Goal: Information Seeking & Learning: Learn about a topic

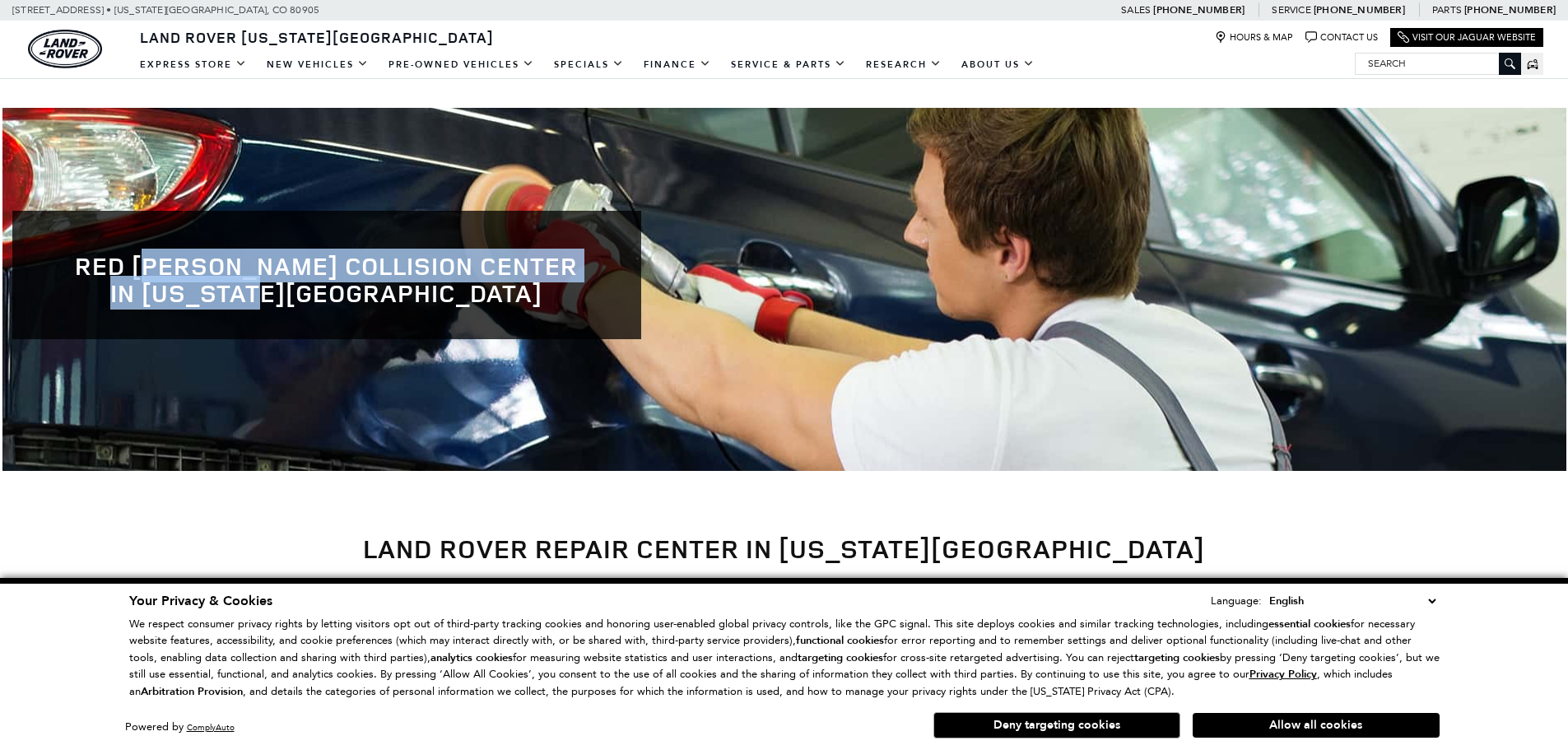
click at [328, 294] on h1 "Red [PERSON_NAME] Collision Center in [US_STATE][GEOGRAPHIC_DATA]" at bounding box center [326, 279] width 580 height 54
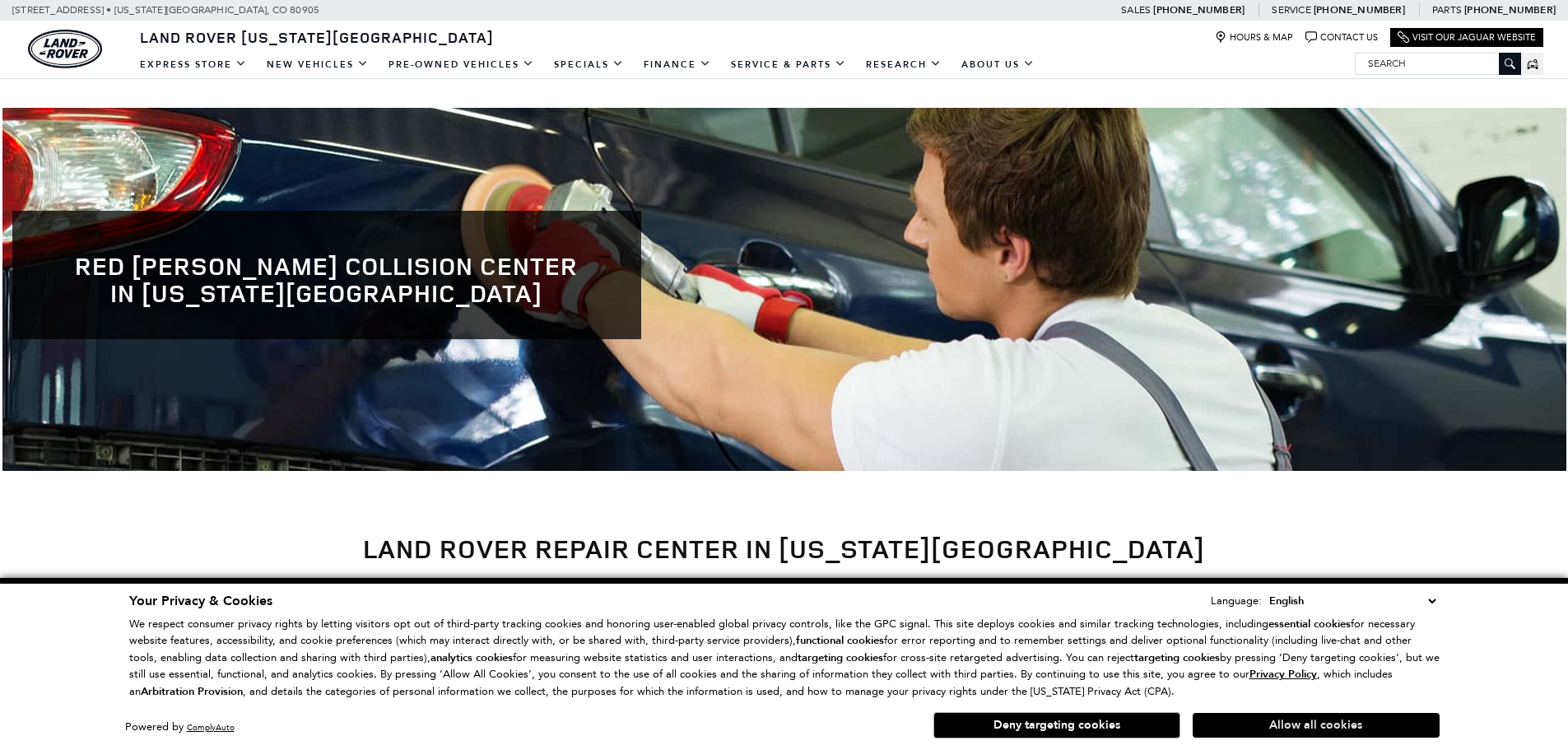
click at [1316, 715] on button "Allow all cookies" at bounding box center [1317, 725] width 247 height 25
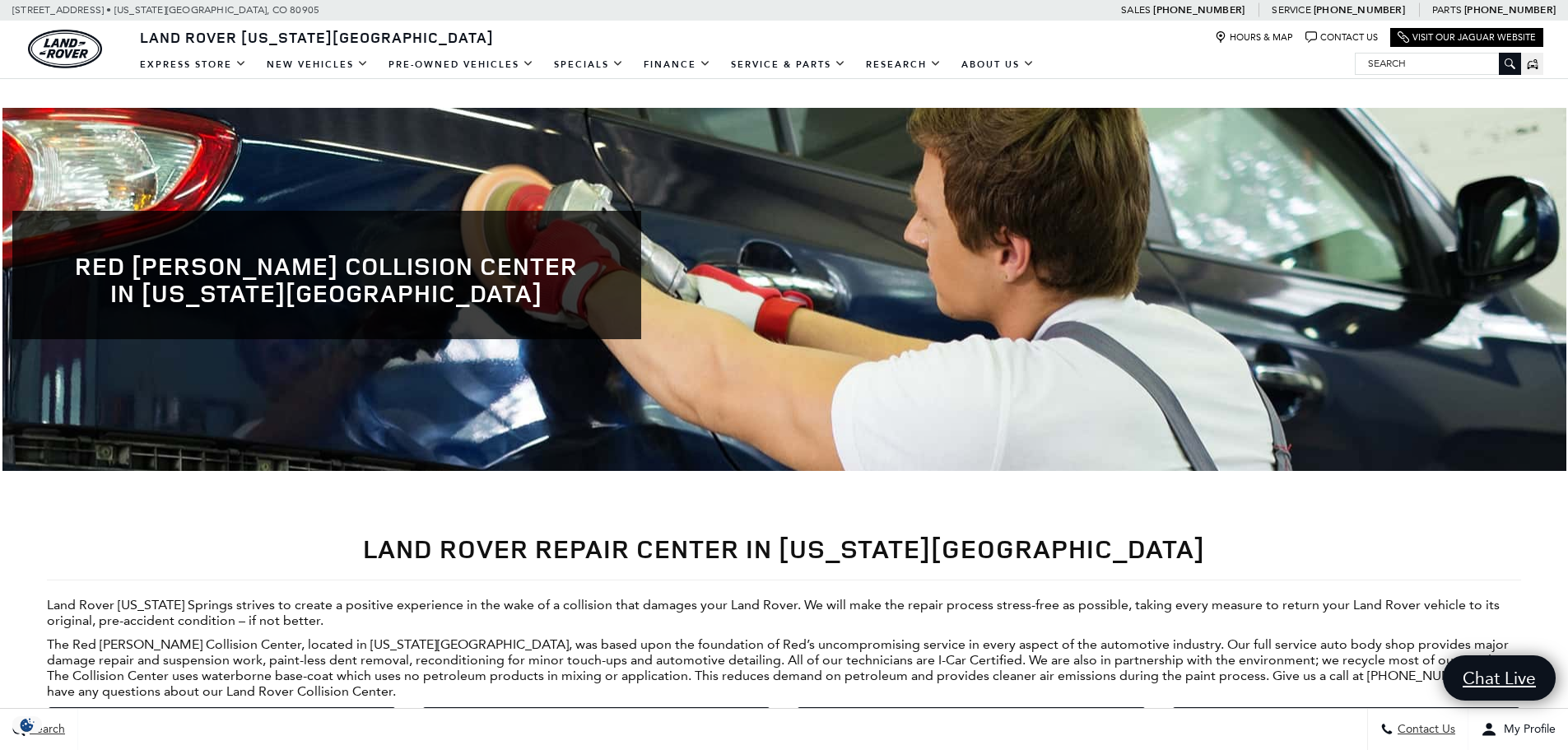
scroll to position [247, 0]
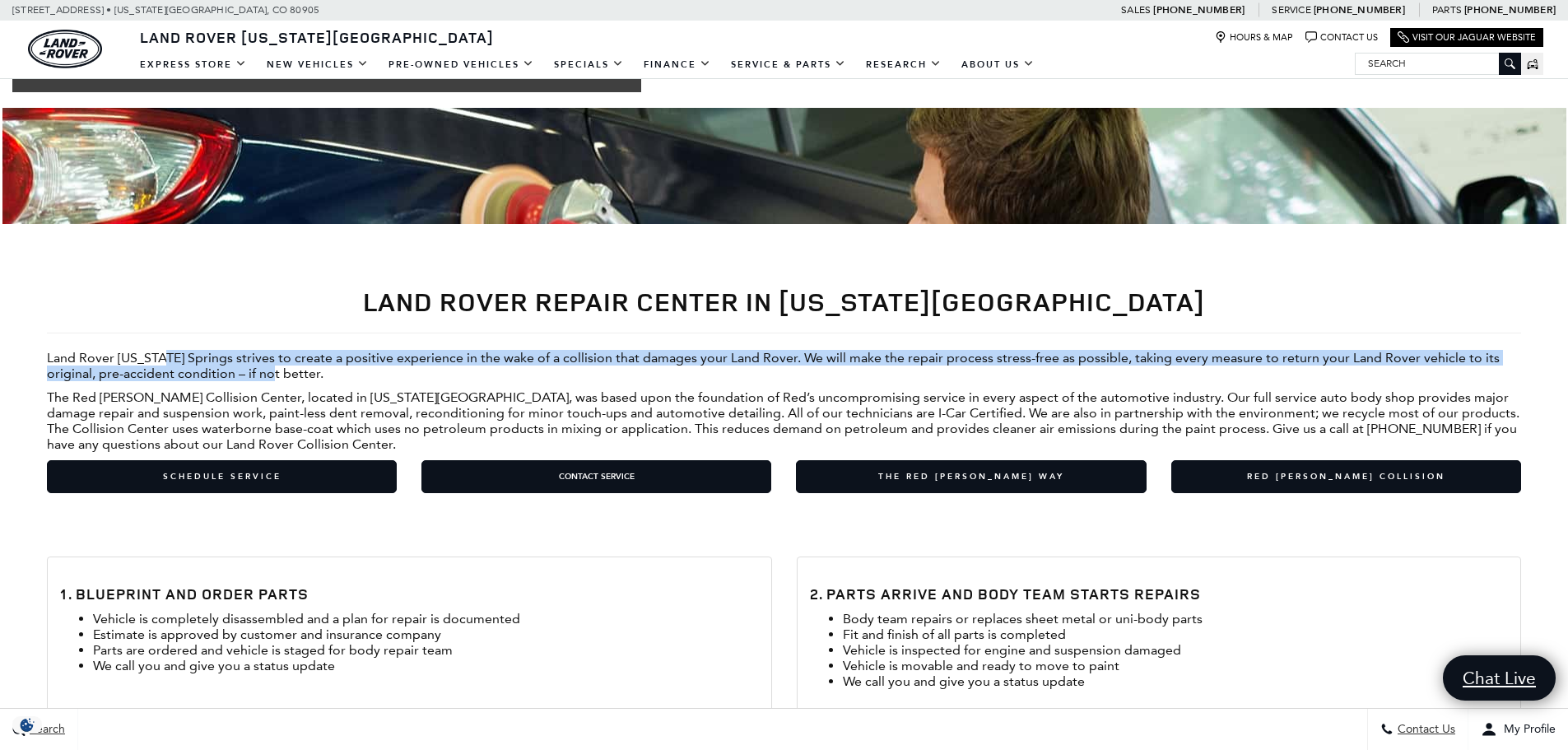
drag, startPoint x: 166, startPoint y: 343, endPoint x: 284, endPoint y: 381, distance: 124.0
click at [284, 381] on div "Land Rover Repair Center in [US_STATE][GEOGRAPHIC_DATA] Land Rover [US_STATE] S…" at bounding box center [784, 391] width 1474 height 239
click at [284, 381] on p "Land Rover [US_STATE] Springs strives to create a positive experience in the wa…" at bounding box center [784, 365] width 1474 height 31
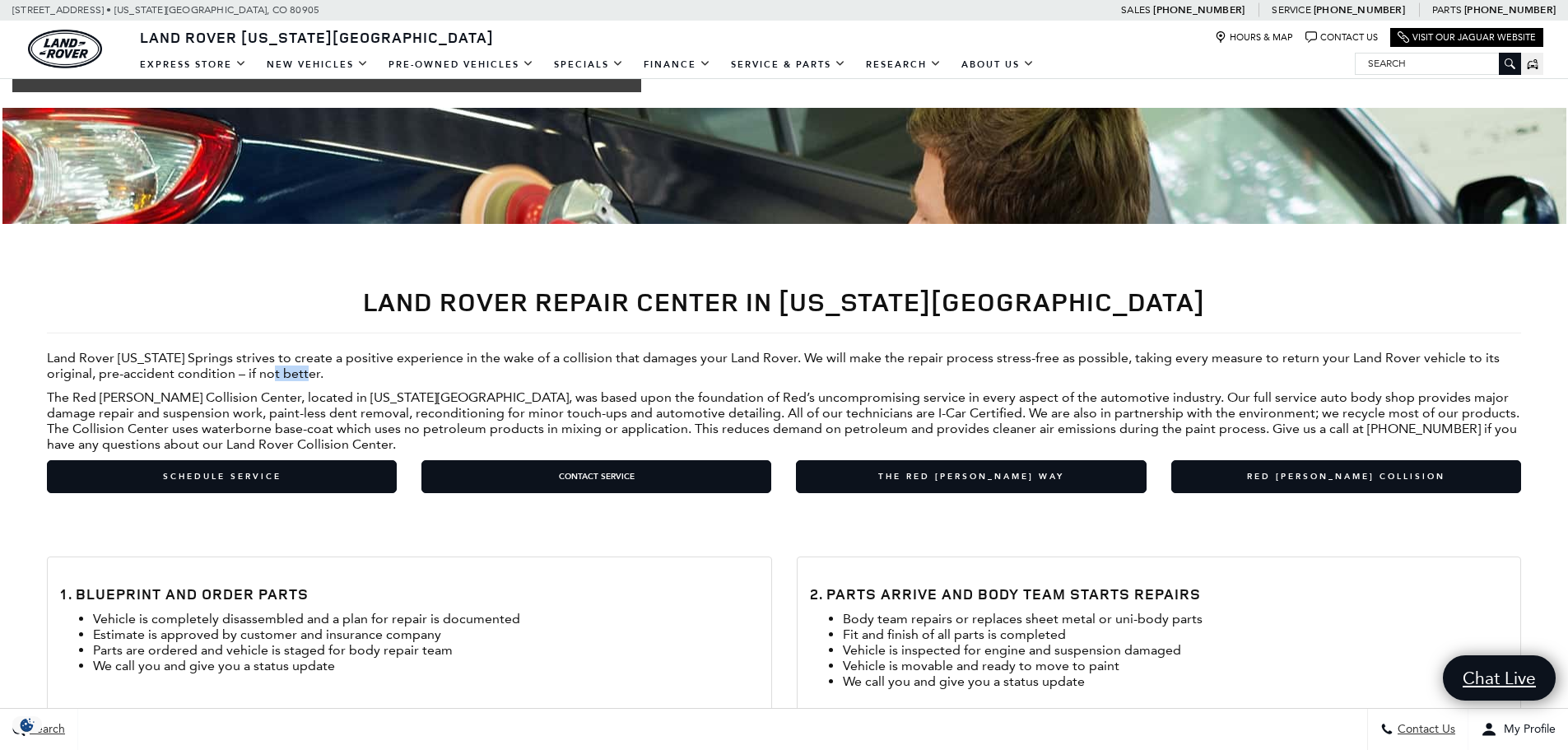
click at [284, 381] on p "Land Rover [US_STATE] Springs strives to create a positive experience in the wa…" at bounding box center [784, 365] width 1474 height 31
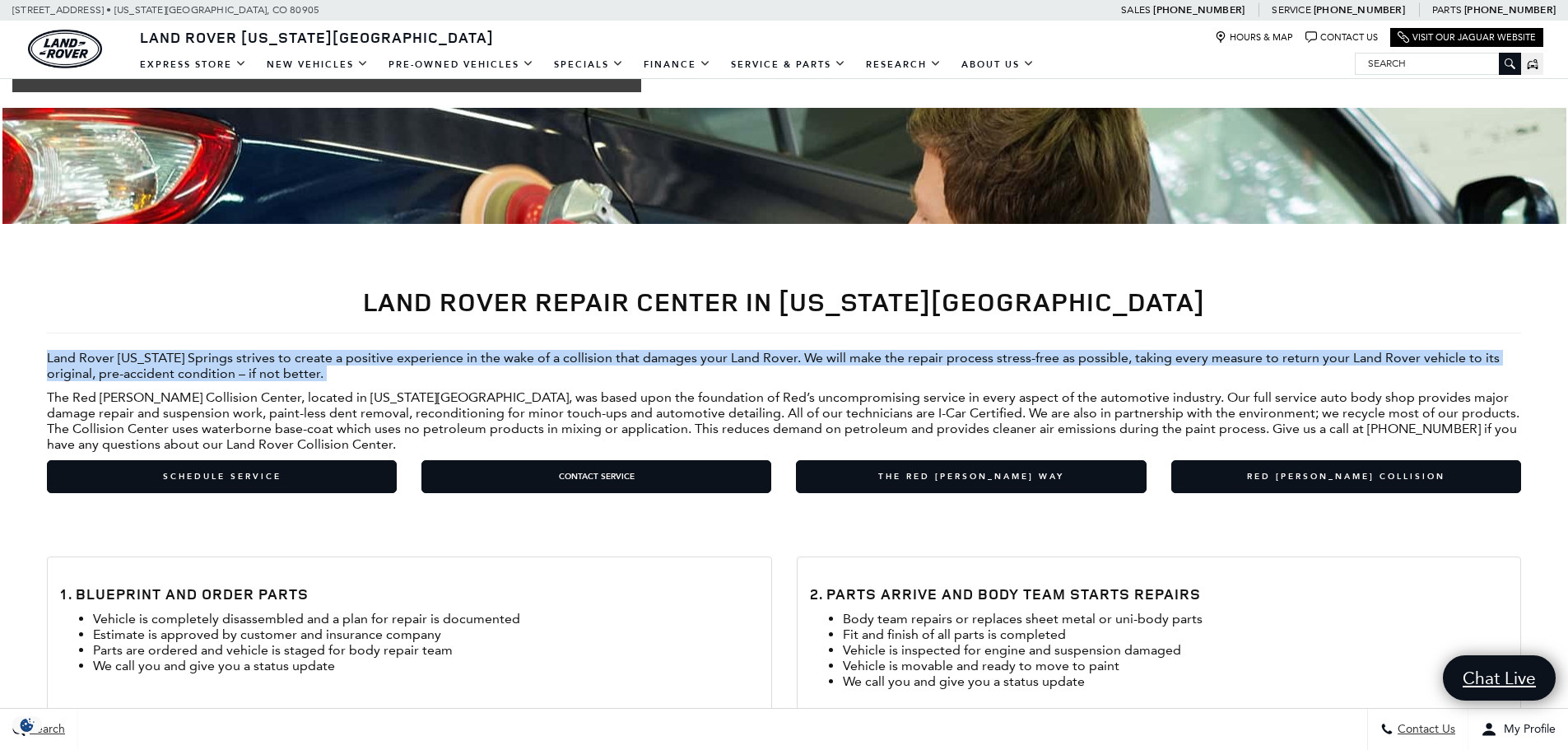
click at [284, 381] on p "Land Rover [US_STATE] Springs strives to create a positive experience in the wa…" at bounding box center [784, 365] width 1474 height 31
click at [312, 378] on p "Land Rover [US_STATE] Springs strives to create a positive experience in the wa…" at bounding box center [784, 365] width 1474 height 31
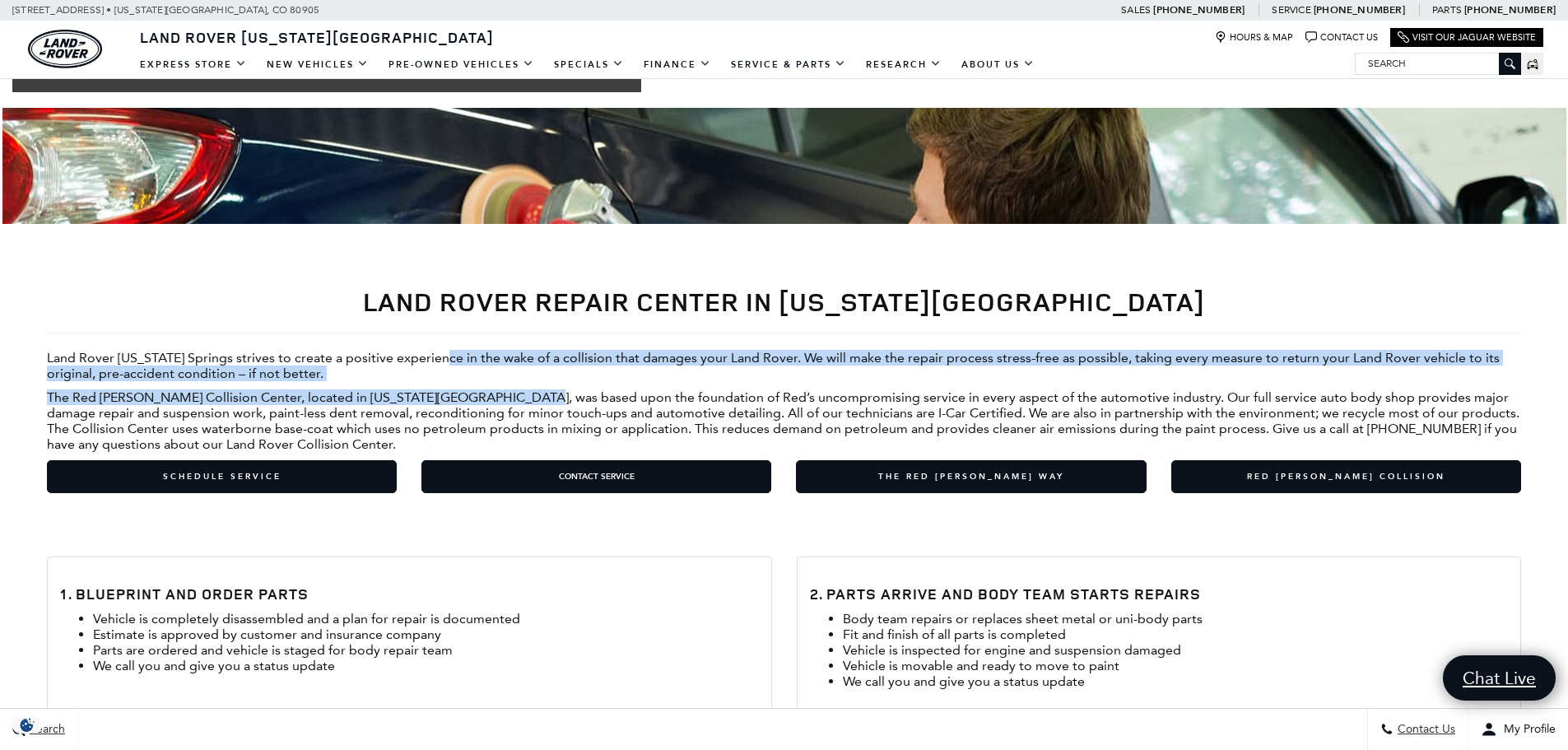
drag, startPoint x: 448, startPoint y: 362, endPoint x: 522, endPoint y: 391, distance: 79.5
click at [522, 391] on div "Land Rover Repair Center in [US_STATE][GEOGRAPHIC_DATA] Land Rover [US_STATE] S…" at bounding box center [784, 391] width 1474 height 239
click at [522, 391] on p "The Red [PERSON_NAME] Collision Center, located in [US_STATE][GEOGRAPHIC_DATA],…" at bounding box center [784, 420] width 1474 height 63
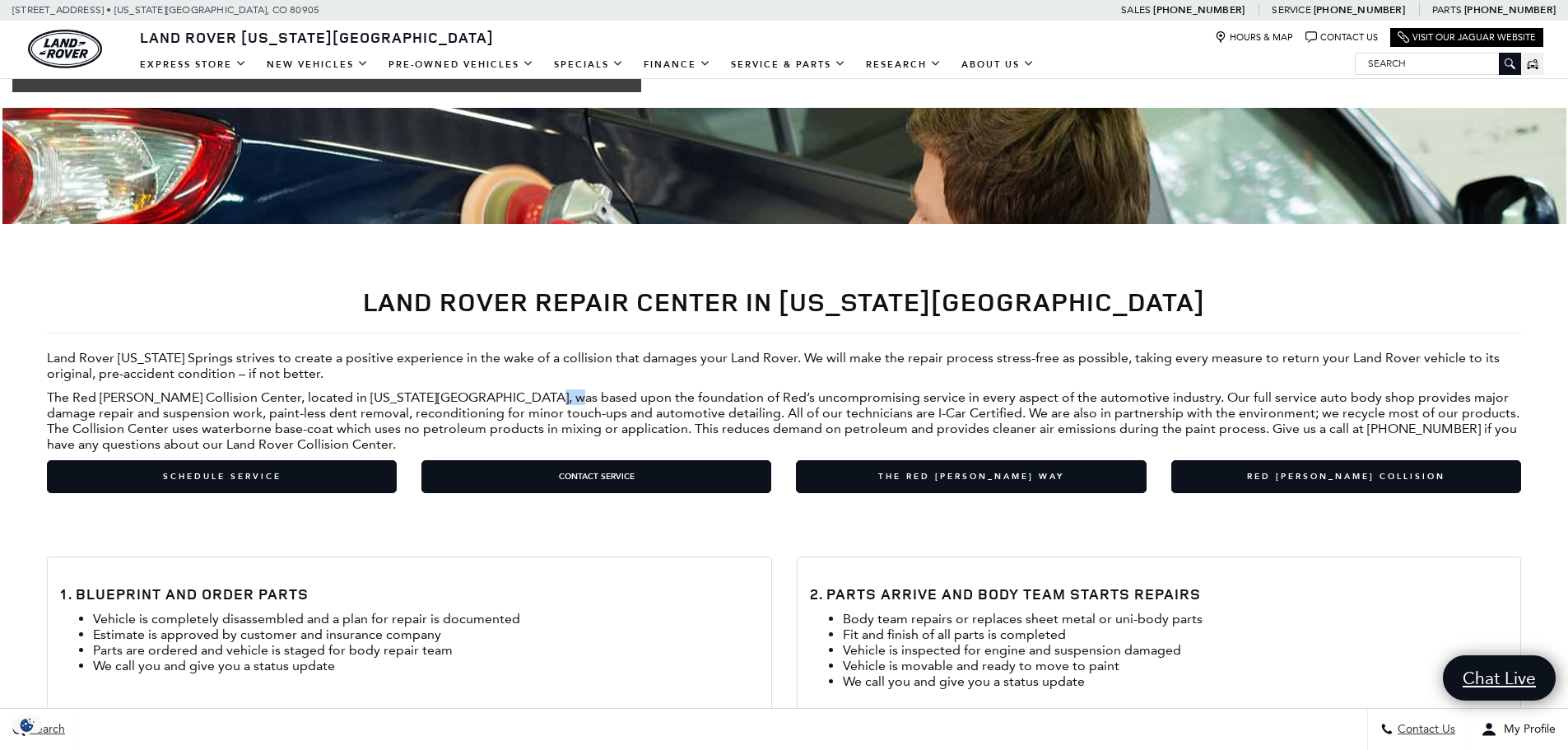
click at [522, 391] on p "The Red [PERSON_NAME] Collision Center, located in [US_STATE][GEOGRAPHIC_DATA],…" at bounding box center [784, 420] width 1474 height 63
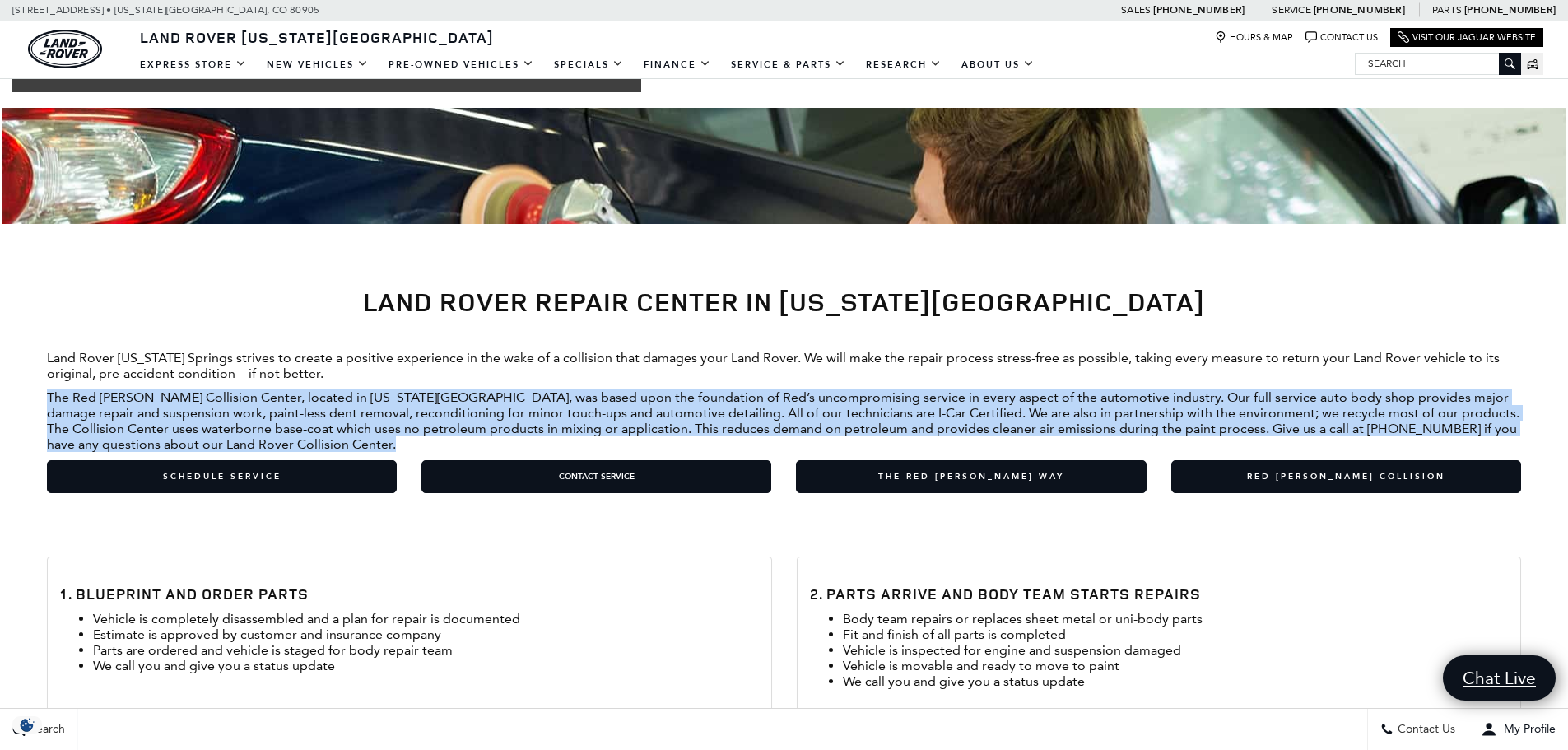
click at [522, 391] on p "The Red [PERSON_NAME] Collision Center, located in [US_STATE][GEOGRAPHIC_DATA],…" at bounding box center [784, 420] width 1474 height 63
click at [483, 390] on p "The Red [PERSON_NAME] Collision Center, located in [US_STATE][GEOGRAPHIC_DATA],…" at bounding box center [784, 420] width 1474 height 63
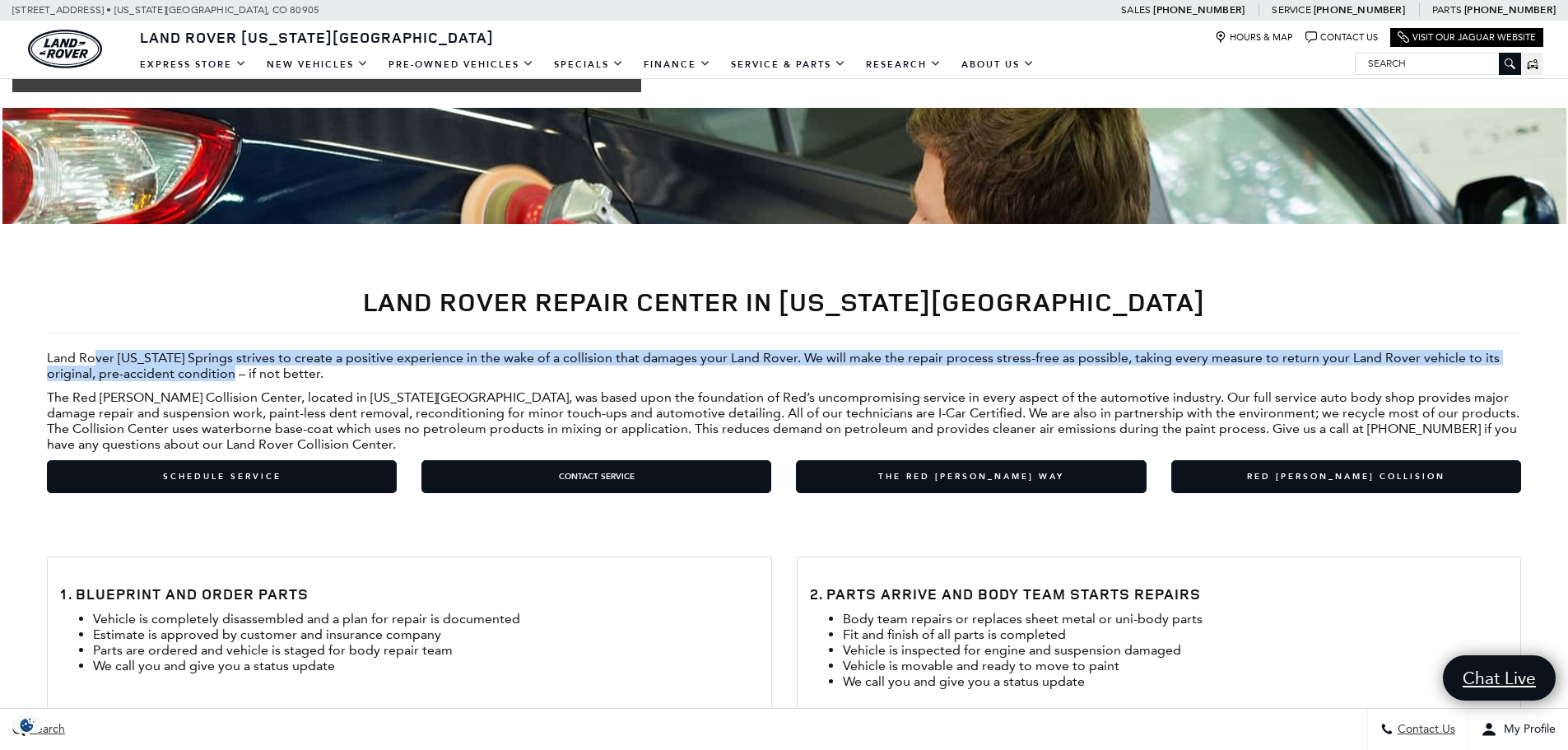
drag, startPoint x: 94, startPoint y: 354, endPoint x: 243, endPoint y: 377, distance: 150.8
click at [243, 377] on p "Land Rover [US_STATE] Springs strives to create a positive experience in the wa…" at bounding box center [784, 365] width 1474 height 31
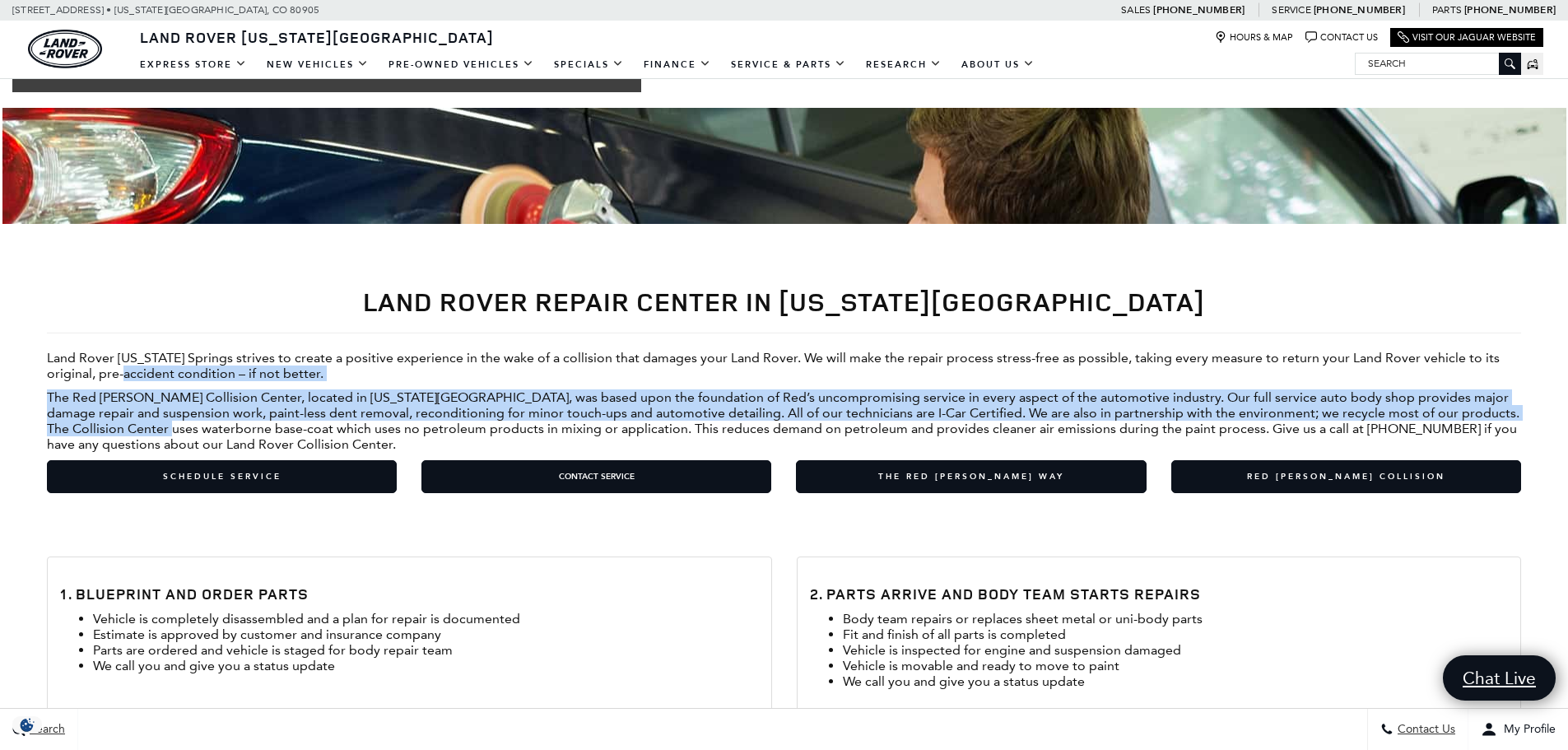
drag, startPoint x: 134, startPoint y: 381, endPoint x: 162, endPoint y: 424, distance: 51.3
click at [162, 424] on div "Land Rover Repair Center in [US_STATE][GEOGRAPHIC_DATA] Land Rover [US_STATE] S…" at bounding box center [784, 391] width 1474 height 239
click at [162, 424] on p "The Red [PERSON_NAME] Collision Center, located in [US_STATE][GEOGRAPHIC_DATA],…" at bounding box center [784, 420] width 1474 height 63
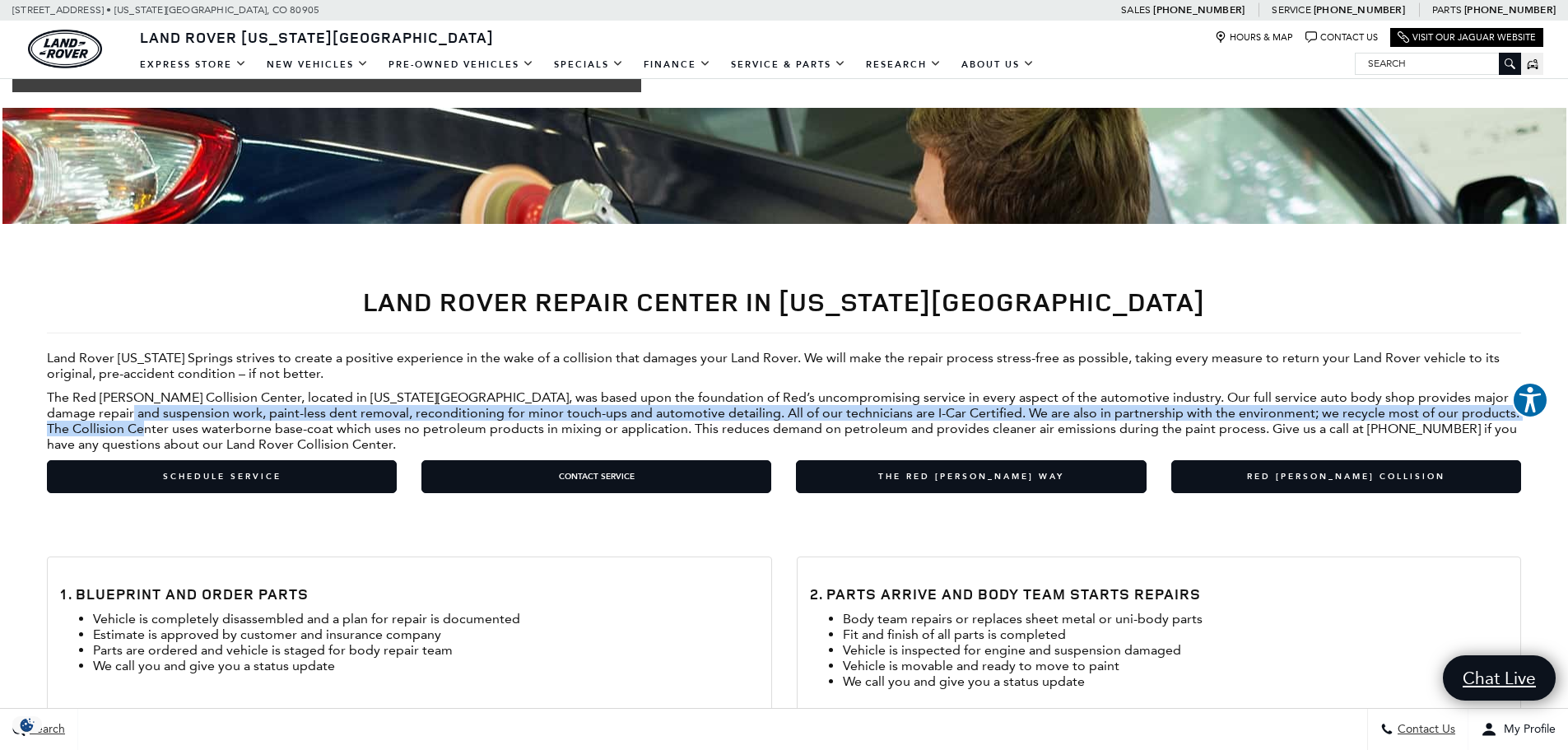
drag, startPoint x: 132, startPoint y: 405, endPoint x: 134, endPoint y: 428, distance: 23.1
click at [134, 428] on p "The Red [PERSON_NAME] Collision Center, located in [US_STATE][GEOGRAPHIC_DATA],…" at bounding box center [784, 420] width 1474 height 63
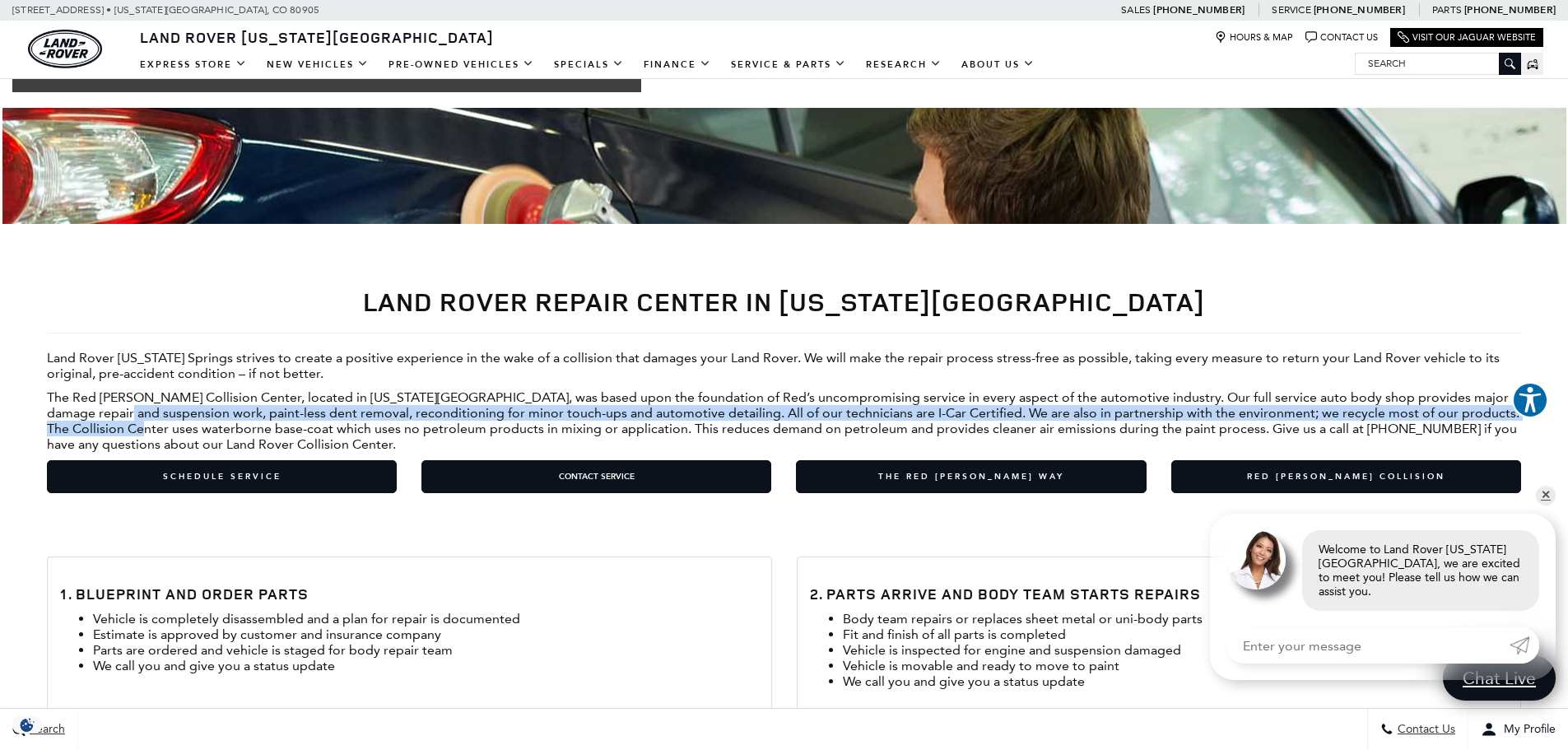
click at [134, 428] on p "The Red [PERSON_NAME] Collision Center, located in [US_STATE][GEOGRAPHIC_DATA],…" at bounding box center [784, 420] width 1474 height 63
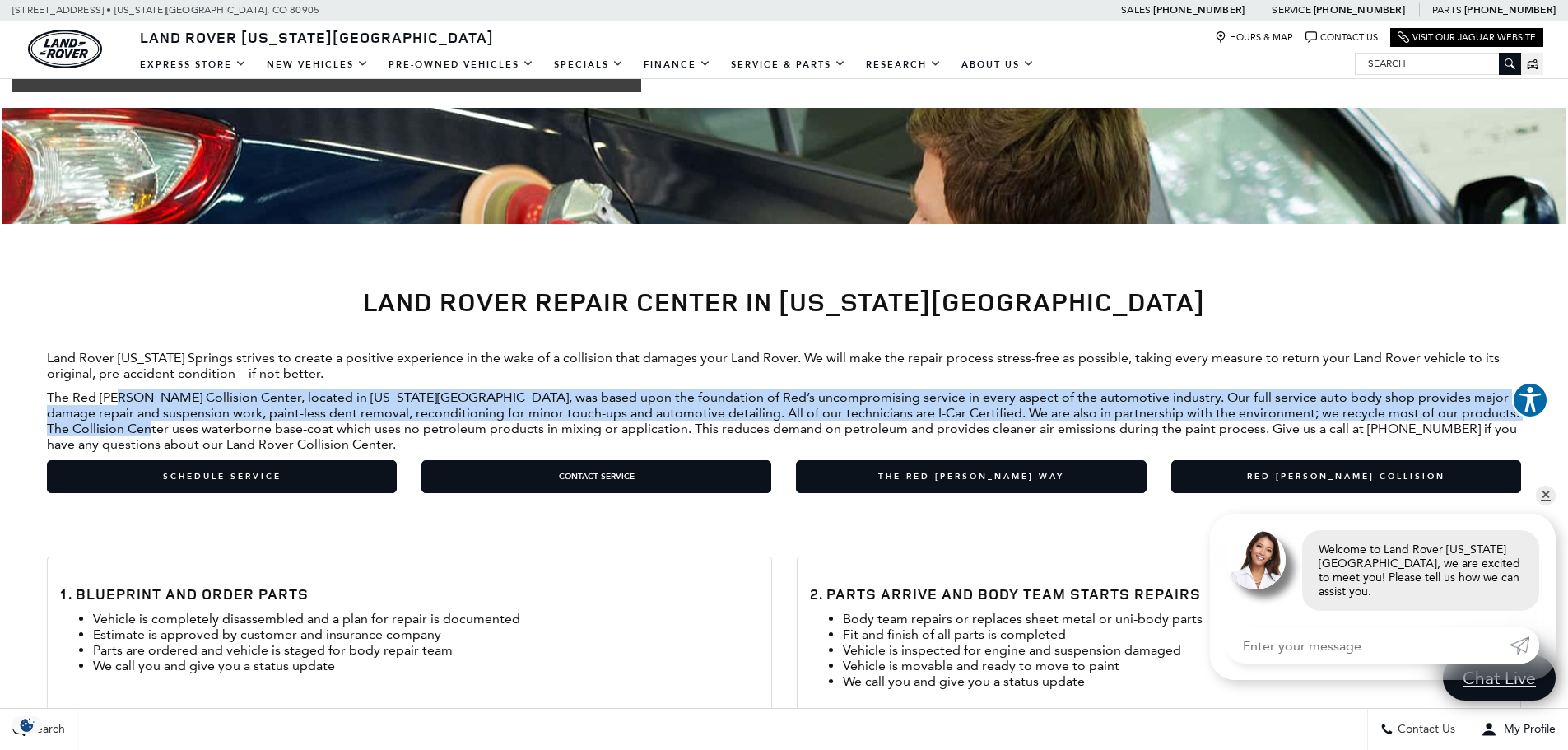
drag, startPoint x: 121, startPoint y: 399, endPoint x: 136, endPoint y: 429, distance: 33.5
click at [136, 429] on p "The Red [PERSON_NAME] Collision Center, located in [US_STATE][GEOGRAPHIC_DATA],…" at bounding box center [784, 420] width 1474 height 63
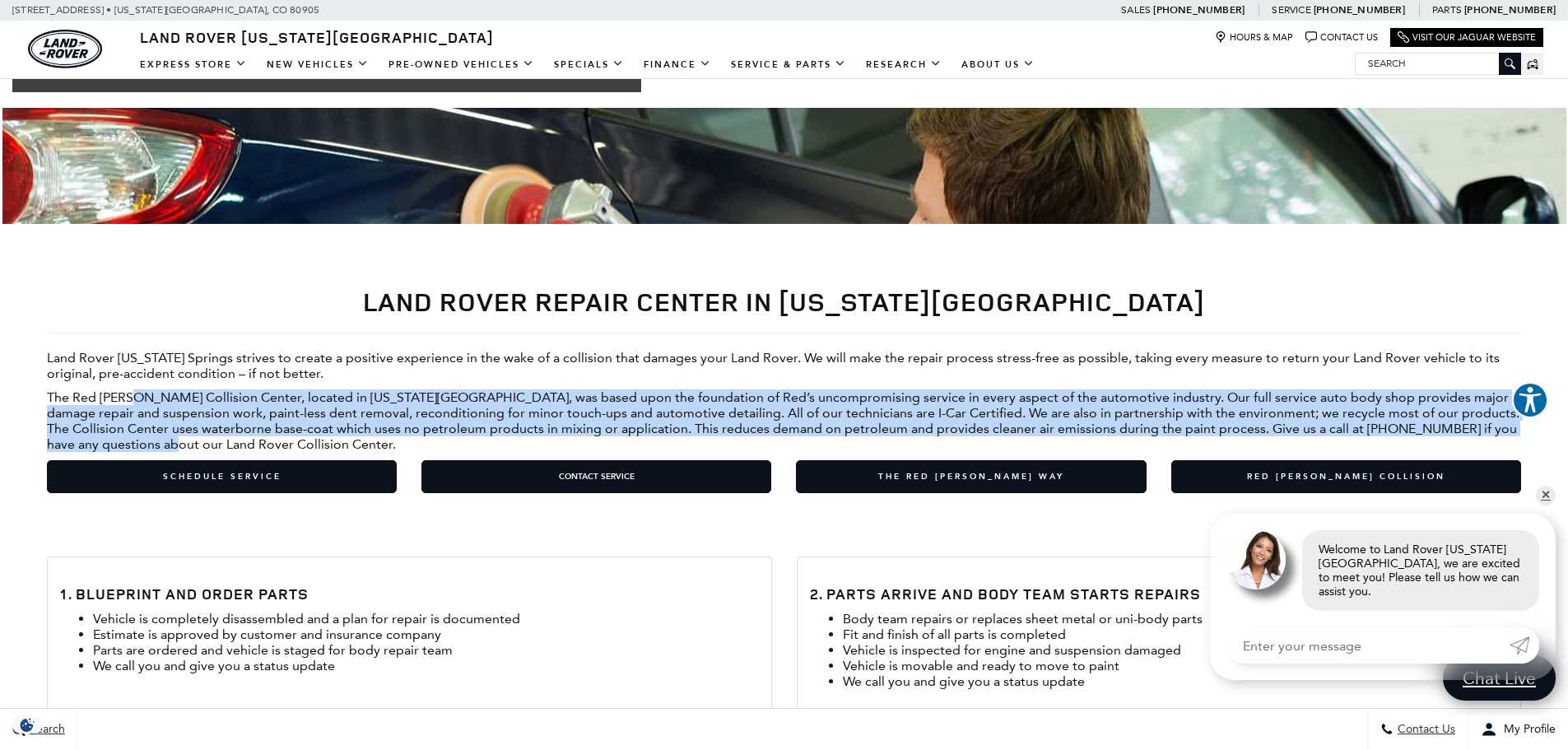
drag, startPoint x: 134, startPoint y: 395, endPoint x: 146, endPoint y: 442, distance: 48.5
click at [146, 442] on p "The Red [PERSON_NAME] Collision Center, located in [US_STATE][GEOGRAPHIC_DATA],…" at bounding box center [784, 420] width 1474 height 63
drag, startPoint x: 162, startPoint y: 443, endPoint x: 77, endPoint y: 380, distance: 105.8
click at [77, 380] on div "Land Rover Repair Center in [US_STATE][GEOGRAPHIC_DATA] Land Rover [US_STATE] S…" at bounding box center [784, 391] width 1474 height 239
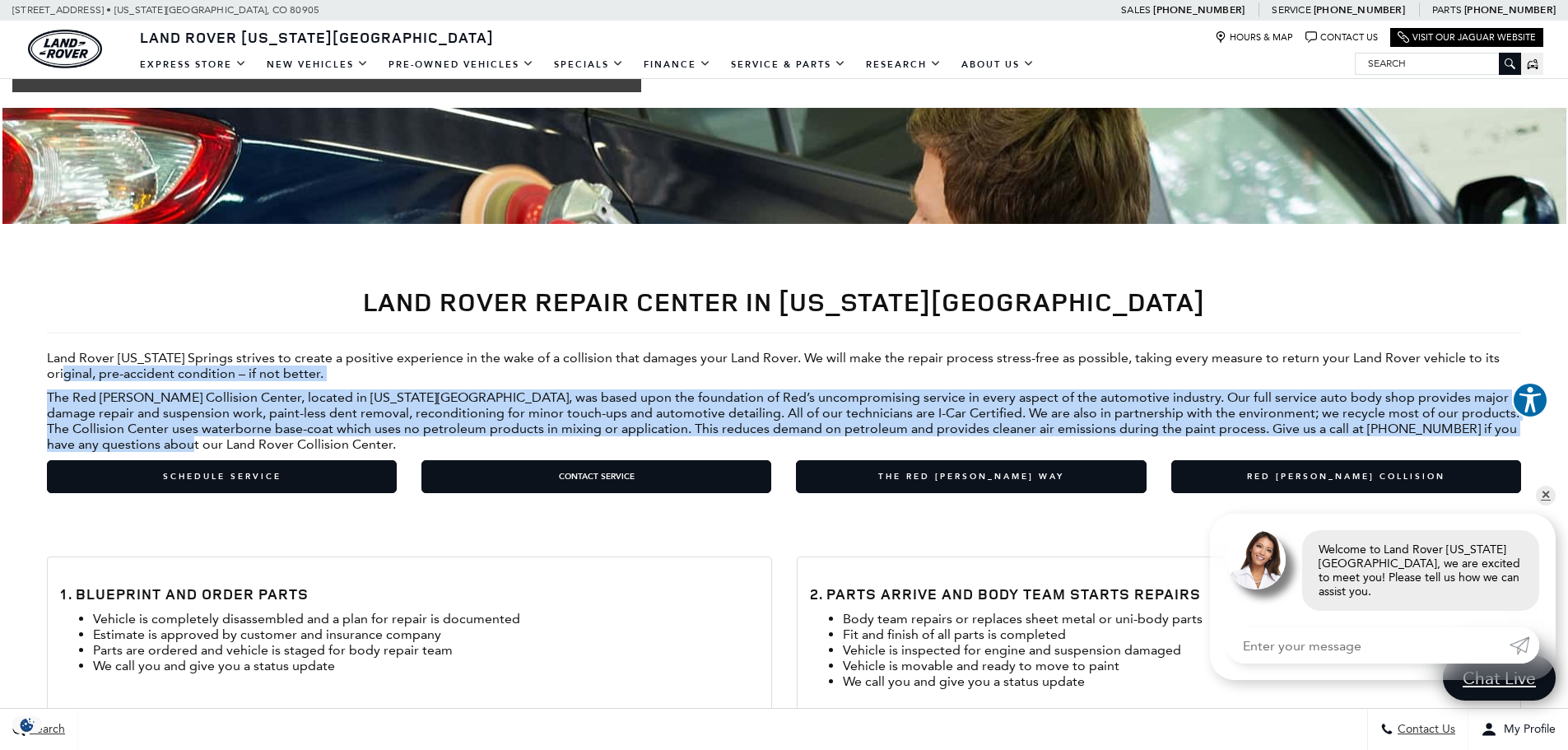
click at [77, 380] on p "Land Rover [US_STATE] Springs strives to create a positive experience in the wa…" at bounding box center [784, 365] width 1474 height 31
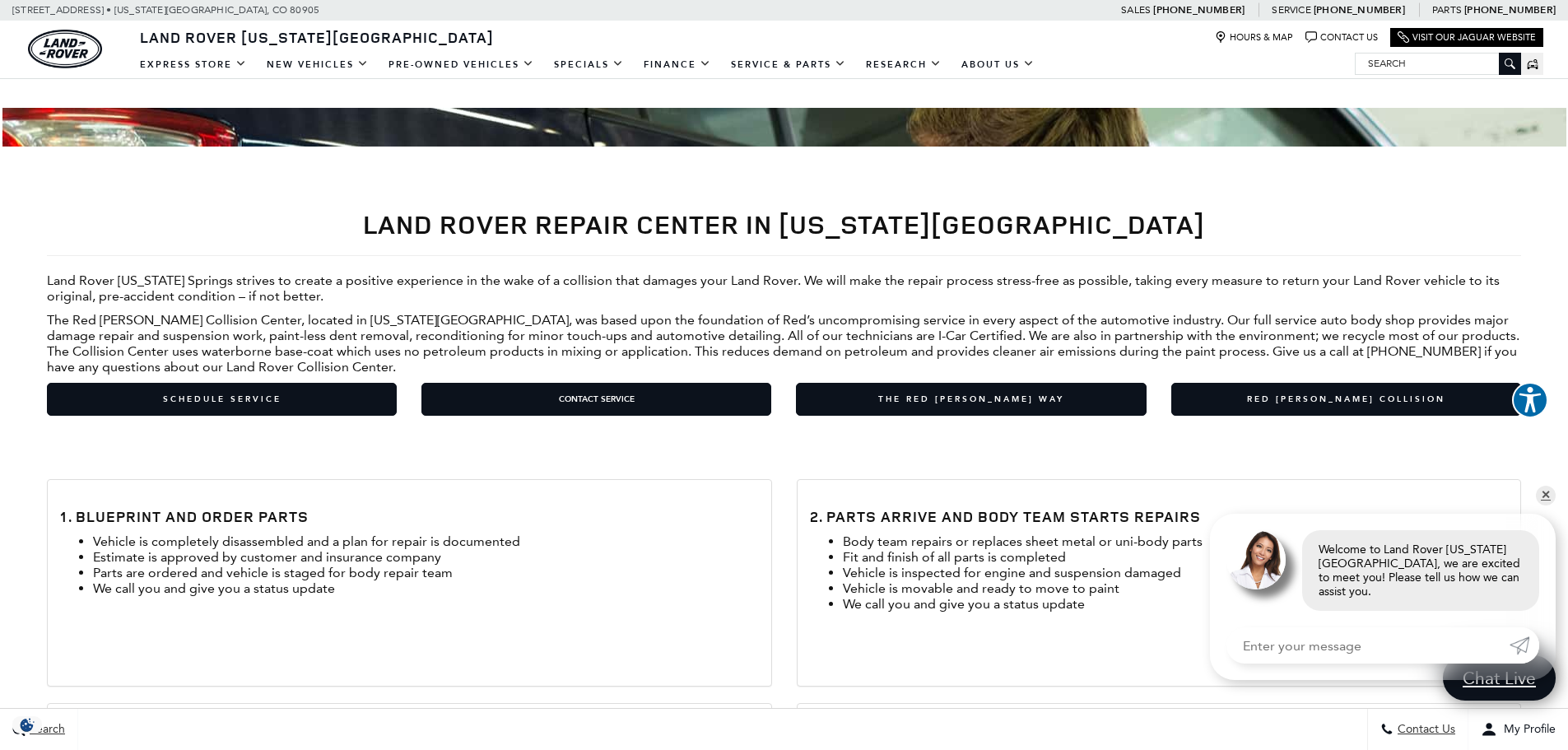
scroll to position [82, 0]
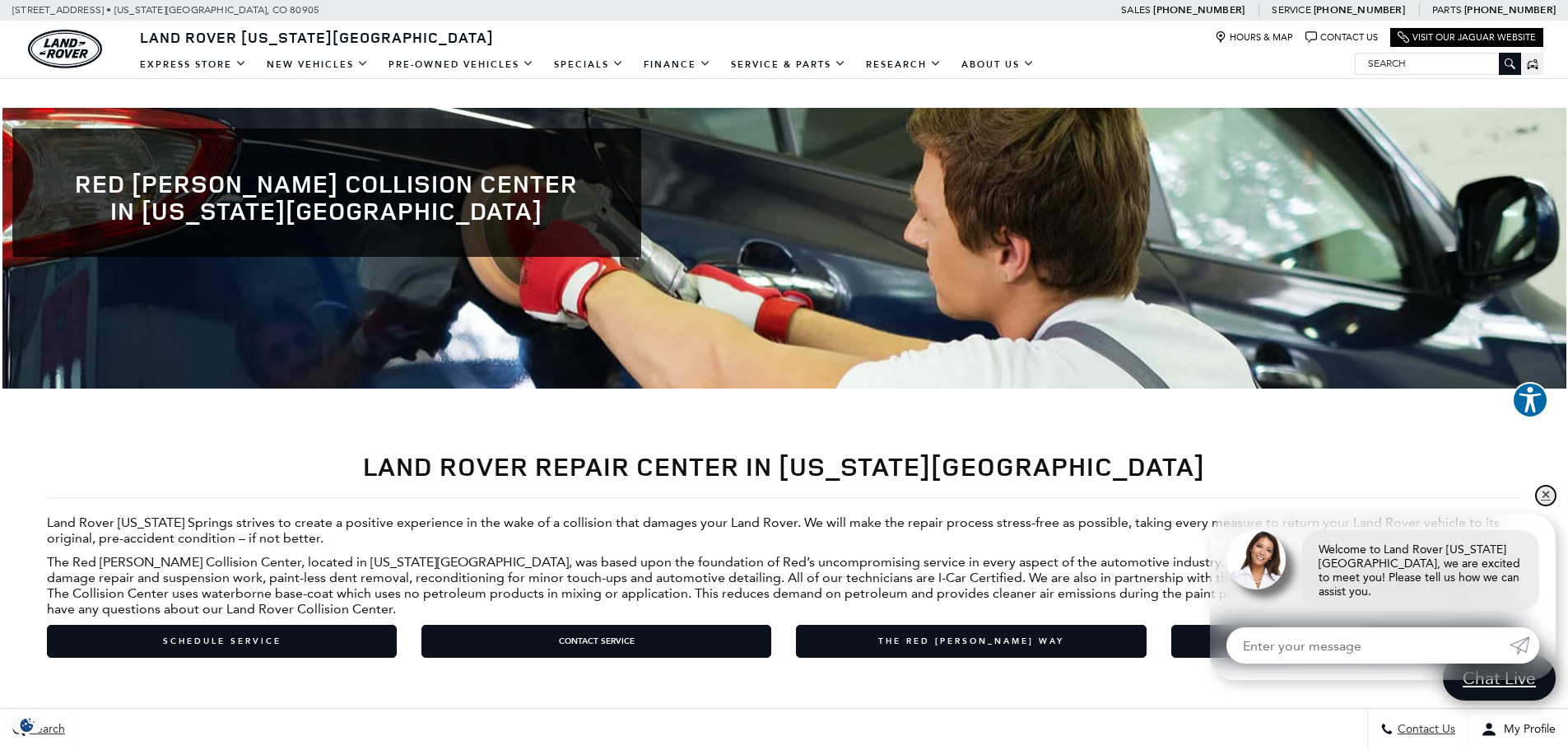
click at [1545, 505] on link "✕" at bounding box center [1546, 495] width 20 height 20
